Goal: Transaction & Acquisition: Purchase product/service

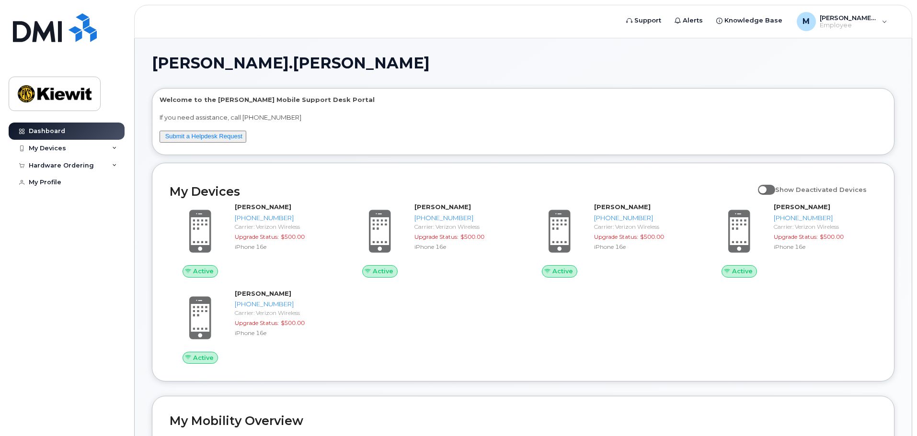
click at [102, 151] on div "My Devices" at bounding box center [67, 148] width 116 height 17
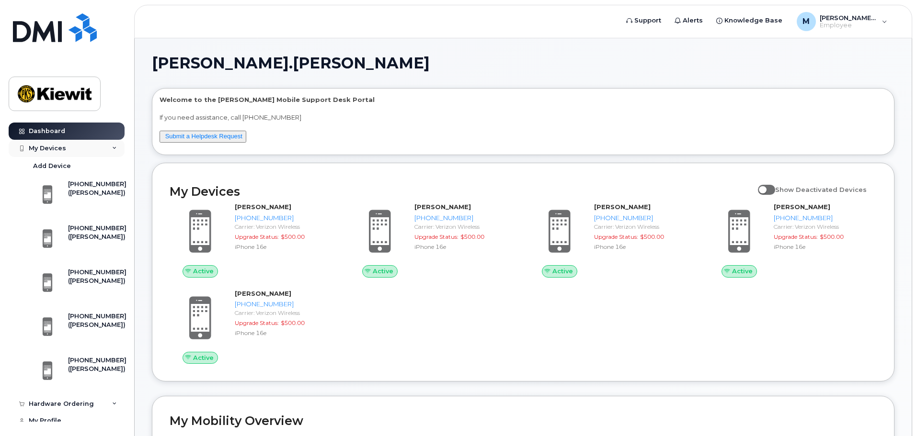
click at [102, 151] on div "My Devices" at bounding box center [67, 148] width 116 height 17
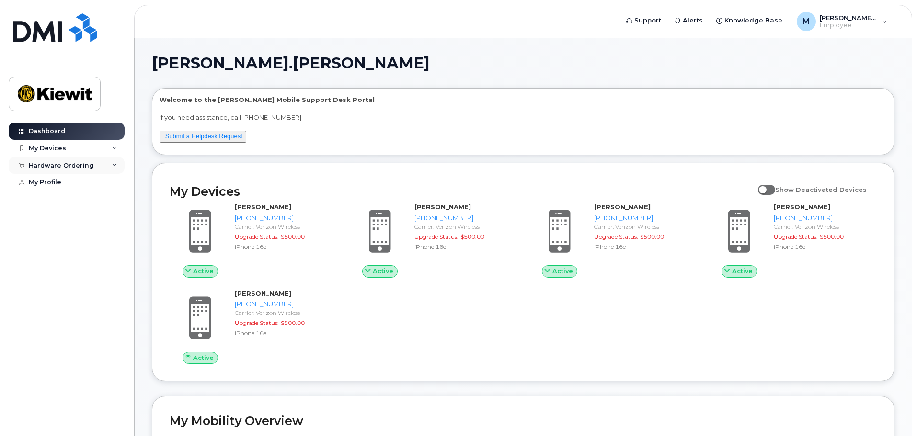
click at [106, 169] on div "Hardware Ordering" at bounding box center [67, 165] width 116 height 17
click at [94, 182] on link "My Profile" at bounding box center [67, 182] width 116 height 17
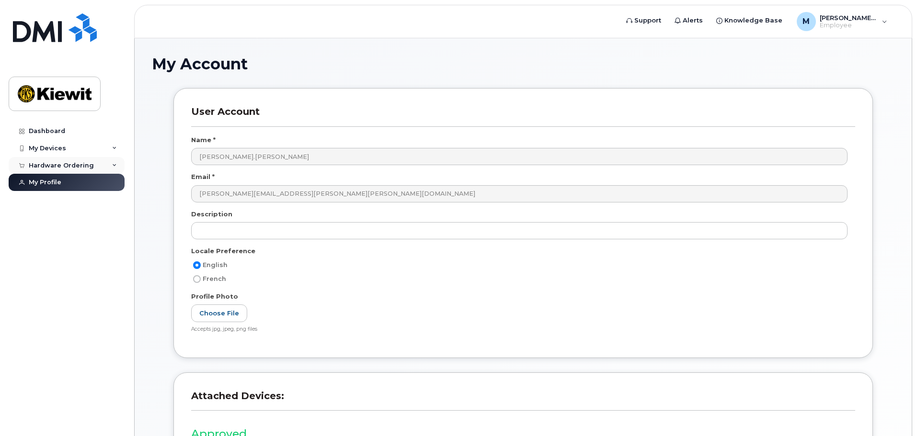
click at [97, 170] on div "Hardware Ordering" at bounding box center [67, 165] width 116 height 17
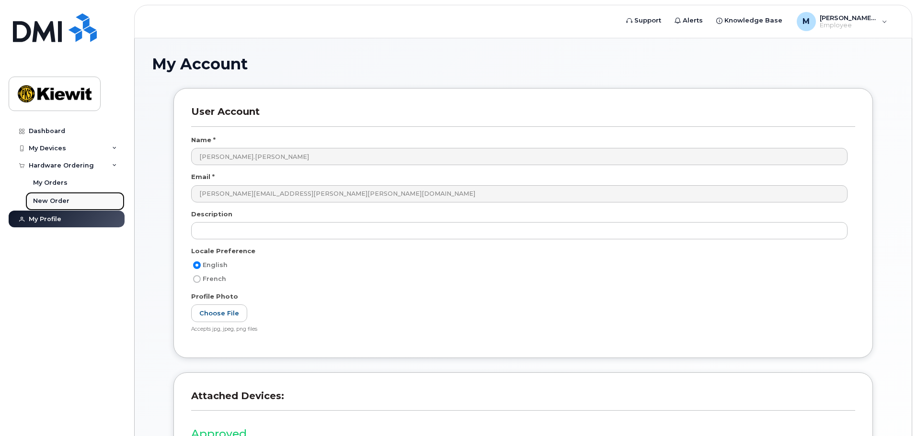
click at [78, 200] on link "New Order" at bounding box center [74, 201] width 99 height 18
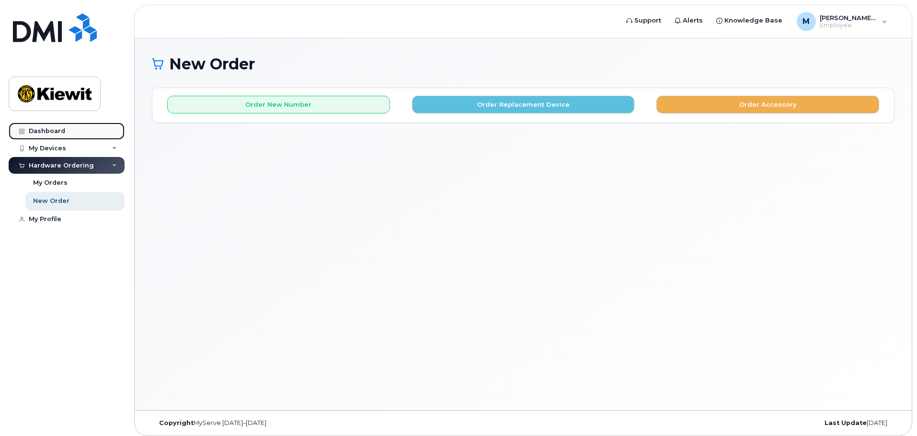
click at [73, 132] on link "Dashboard" at bounding box center [67, 131] width 116 height 17
